Goal: Task Accomplishment & Management: Manage account settings

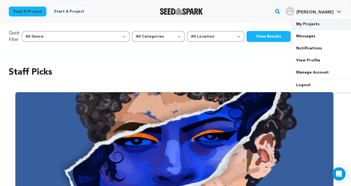
click at [311, 25] on link "My Projects" at bounding box center [322, 24] width 61 height 12
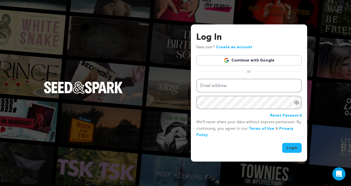
click at [262, 59] on link "Continue with Google" at bounding box center [248, 60] width 105 height 10
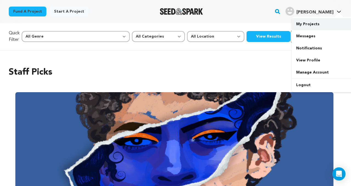
click at [316, 26] on link "My Projects" at bounding box center [322, 24] width 61 height 12
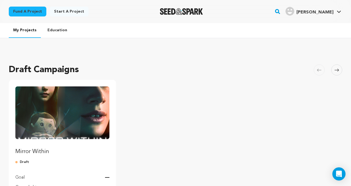
click at [79, 112] on img "Fund Mirror Within" at bounding box center [62, 112] width 94 height 53
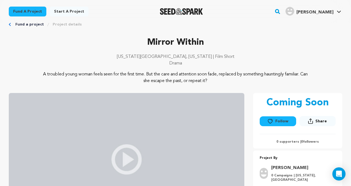
scroll to position [24, 0]
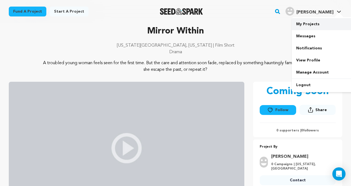
click at [304, 26] on link "My Projects" at bounding box center [322, 24] width 61 height 12
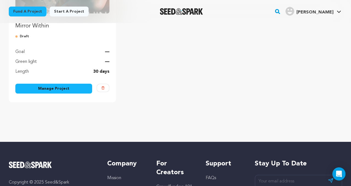
scroll to position [136, 0]
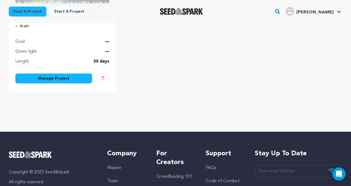
click at [75, 79] on link "Manage Project" at bounding box center [53, 78] width 77 height 10
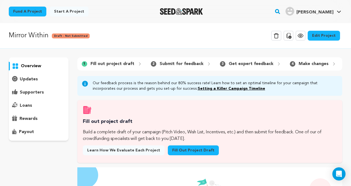
click at [328, 34] on link "Edit Project" at bounding box center [324, 36] width 32 height 10
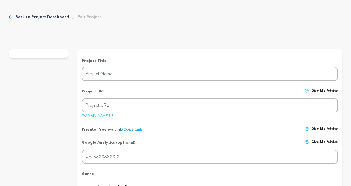
type input "Mirror Within"
type input "mirror-within-2"
type input "A troubled young woman rises in modeling under a mentor’s wing—only to spiral i…"
type textarea "A troubled young woman feels seen for the first time. But the care and attentio…"
type textarea "Mirror Within gives voice to silenced pain and hope to unspoken wounds. As [PER…"
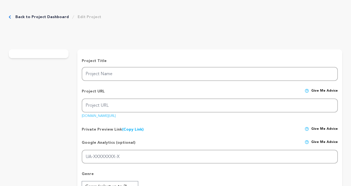
type textarea "Sundance Writers Lab, Women in Film & Television, NYFA, SVA, [PERSON_NAME] Stud…"
radio input "true"
type textarea "I have over 5000 people in my network, and I am certain 50 out of them are clos…"
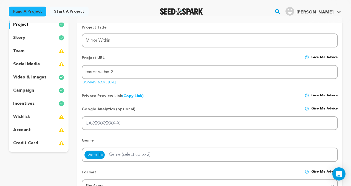
scroll to position [53, 0]
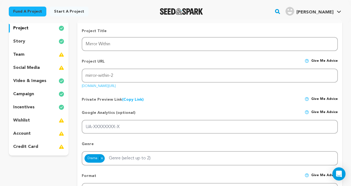
click at [39, 93] on div "campaign" at bounding box center [39, 94] width 60 height 9
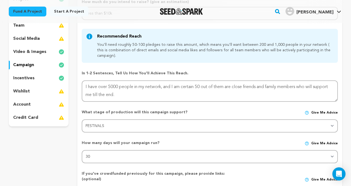
scroll to position [79, 0]
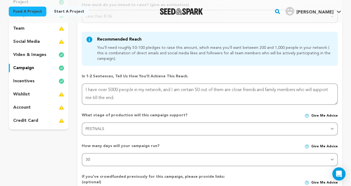
click at [38, 54] on p "video & images" at bounding box center [29, 55] width 33 height 7
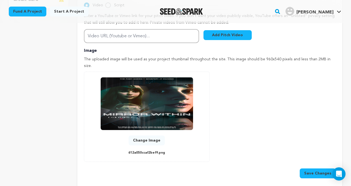
scroll to position [196, 0]
